Goal: Communication & Community: Answer question/provide support

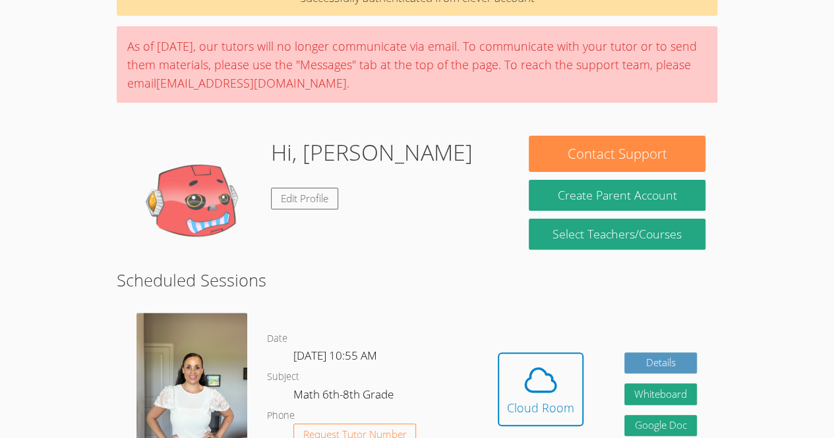
scroll to position [80, 0]
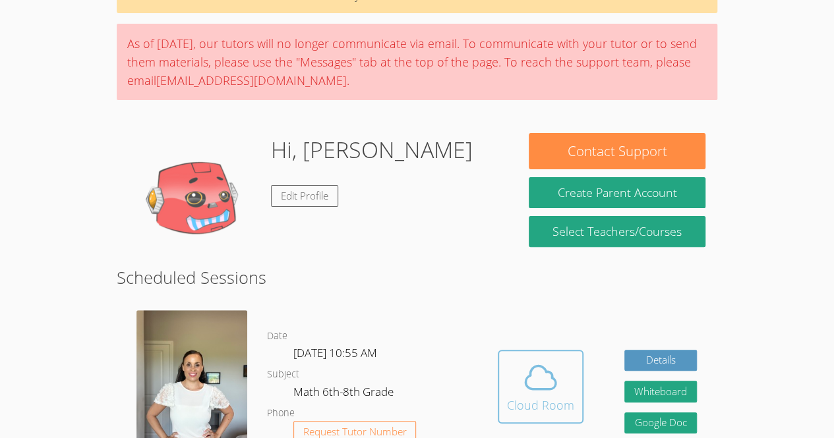
click at [549, 369] on icon at bounding box center [540, 377] width 37 height 37
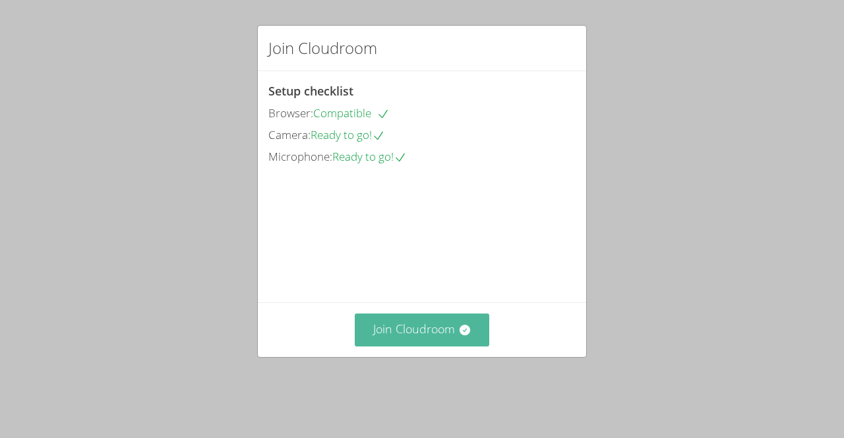
click at [436, 340] on button "Join Cloudroom" at bounding box center [422, 330] width 135 height 32
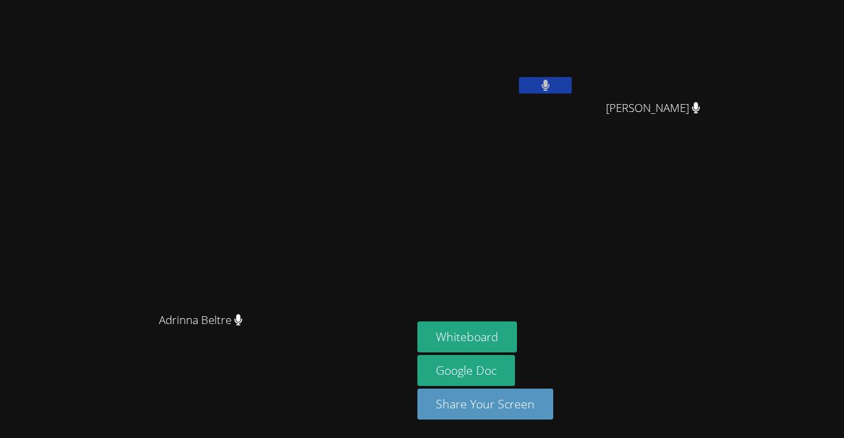
click at [572, 83] on button at bounding box center [545, 85] width 53 height 16
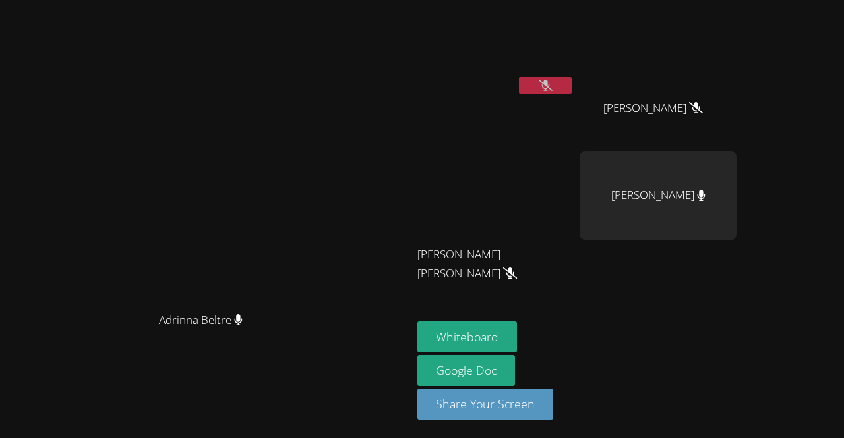
click at [737, 197] on div "Salomon Manrique-Hernandez" at bounding box center [658, 196] width 157 height 88
drag, startPoint x: 720, startPoint y: 219, endPoint x: 762, endPoint y: 199, distance: 46.0
drag, startPoint x: 762, startPoint y: 199, endPoint x: 795, endPoint y: 297, distance: 103.8
click at [742, 297] on aside "Aldo Roldan Osorio Regules Samuel Figueroa Cabal Samuel Figueroa Cabal Maria Ra…" at bounding box center [577, 219] width 330 height 438
drag, startPoint x: 746, startPoint y: 208, endPoint x: 747, endPoint y: 86, distance: 121.3
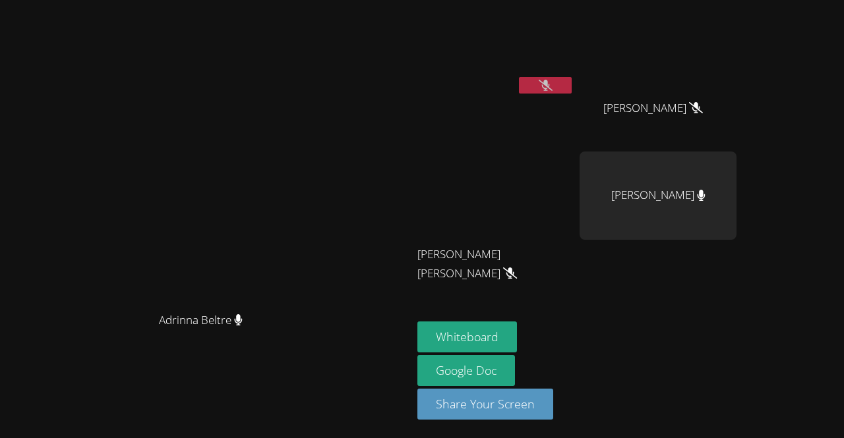
click at [574, 179] on video at bounding box center [495, 196] width 157 height 88
click at [574, 72] on video at bounding box center [495, 49] width 157 height 88
drag, startPoint x: 781, startPoint y: 193, endPoint x: 823, endPoint y: 291, distance: 106.7
click at [737, 291] on div at bounding box center [658, 266] width 157 height 53
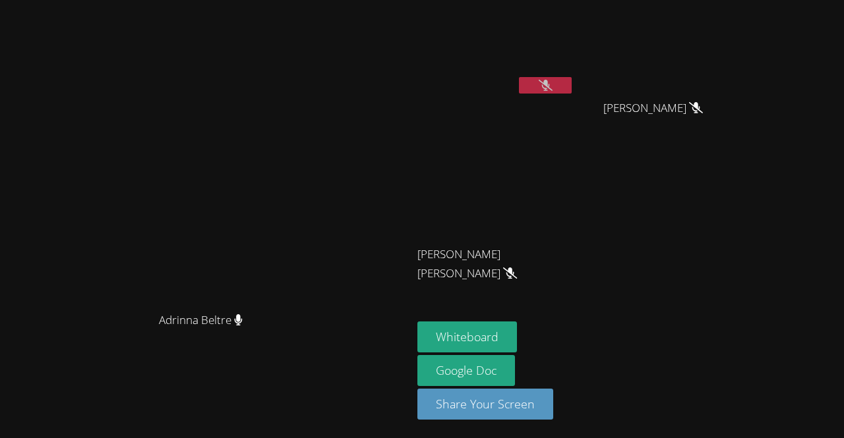
click at [553, 80] on icon at bounding box center [546, 85] width 14 height 11
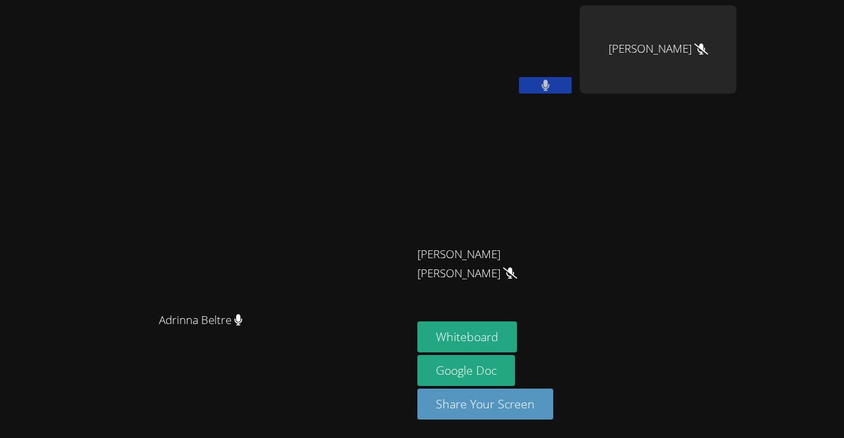
click at [572, 84] on button at bounding box center [545, 85] width 53 height 16
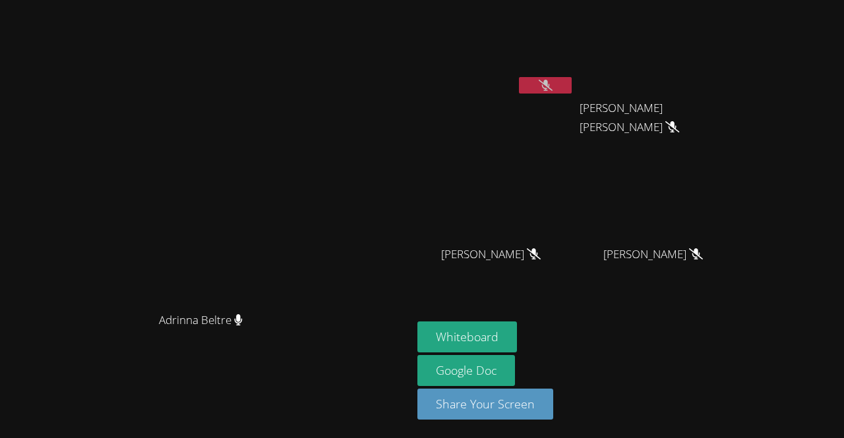
click at [737, 224] on video at bounding box center [658, 196] width 157 height 88
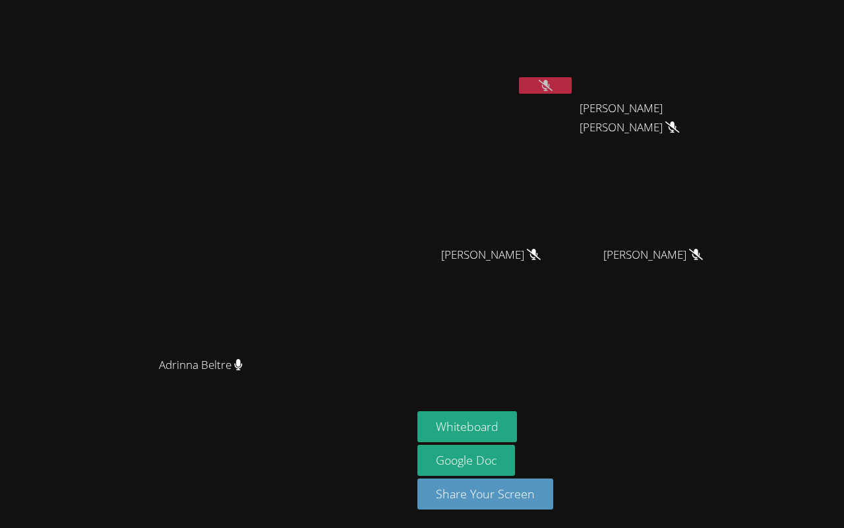
click at [806, 438] on video at bounding box center [422, 264] width 844 height 528
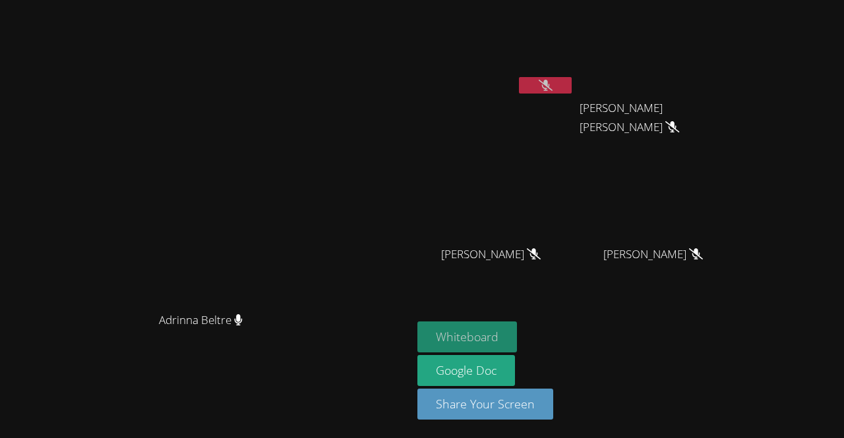
click at [517, 332] on button "Whiteboard" at bounding box center [467, 337] width 100 height 31
click at [572, 89] on button at bounding box center [545, 85] width 53 height 16
click at [549, 80] on icon at bounding box center [545, 85] width 8 height 11
click at [572, 84] on button at bounding box center [545, 85] width 53 height 16
click at [572, 83] on button at bounding box center [545, 85] width 53 height 16
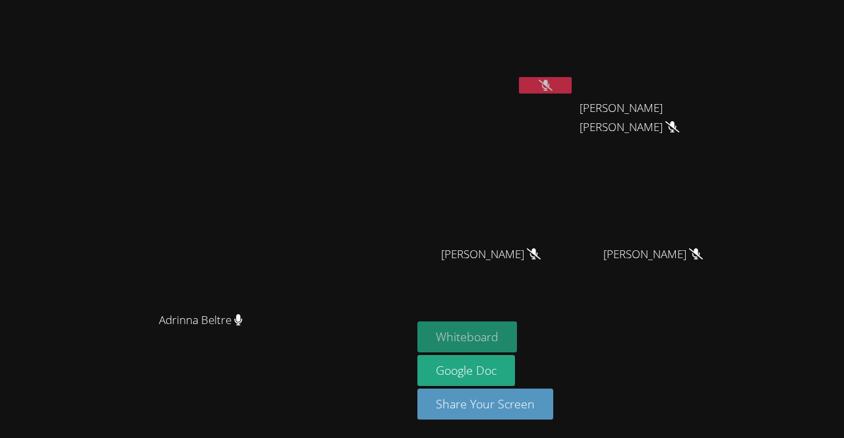
click at [517, 329] on button "Whiteboard" at bounding box center [467, 337] width 100 height 31
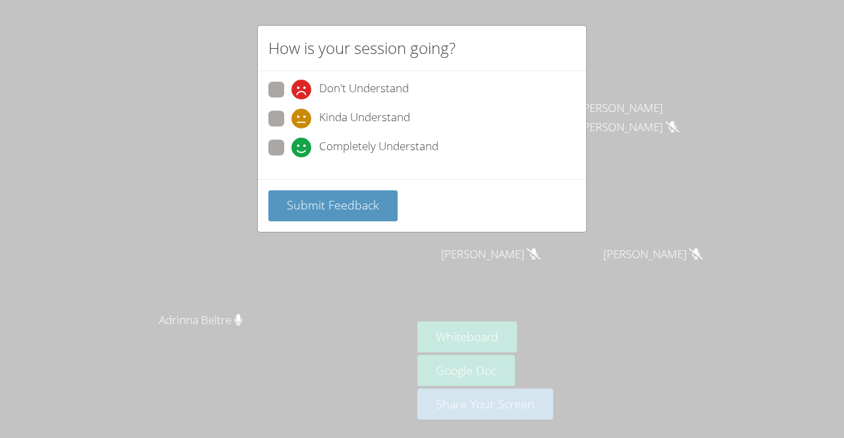
click at [291, 158] on span at bounding box center [291, 158] width 0 height 0
click at [291, 141] on input "Completely Understand" at bounding box center [296, 145] width 11 height 11
radio input "true"
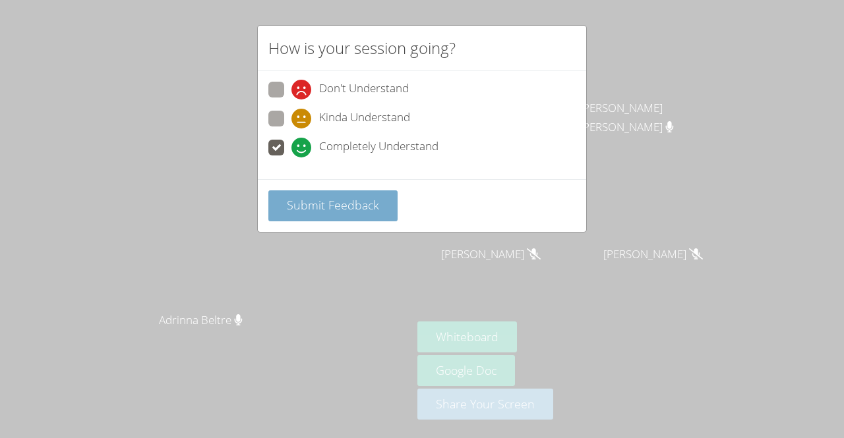
click at [340, 210] on span "Submit Feedback" at bounding box center [333, 205] width 92 height 16
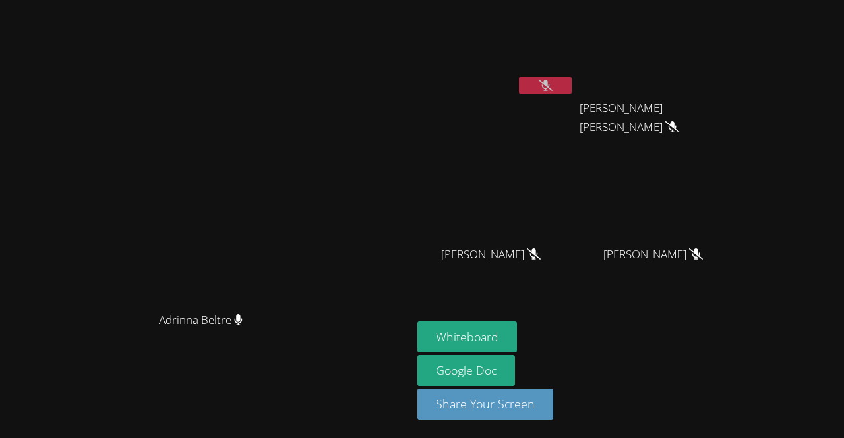
click at [553, 81] on icon at bounding box center [546, 85] width 14 height 11
click at [572, 84] on button at bounding box center [545, 85] width 53 height 16
